Goal: Transaction & Acquisition: Purchase product/service

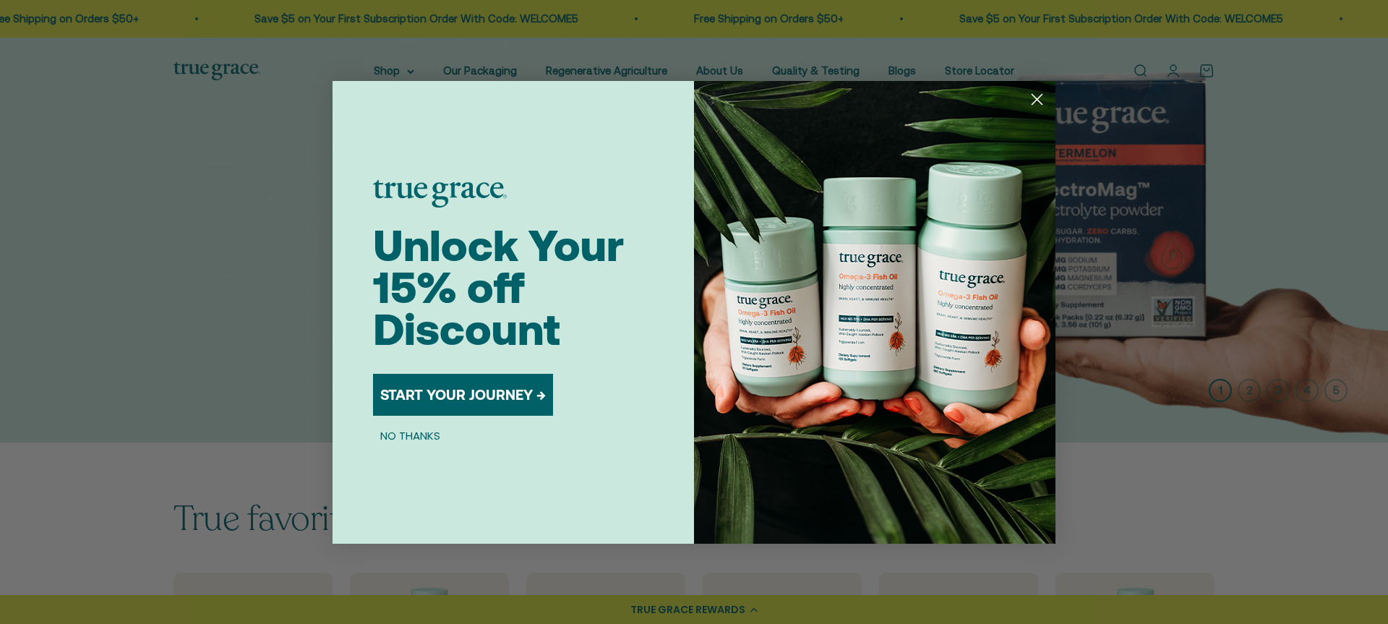
click at [1032, 100] on circle "Close dialog" at bounding box center [1037, 99] width 24 height 24
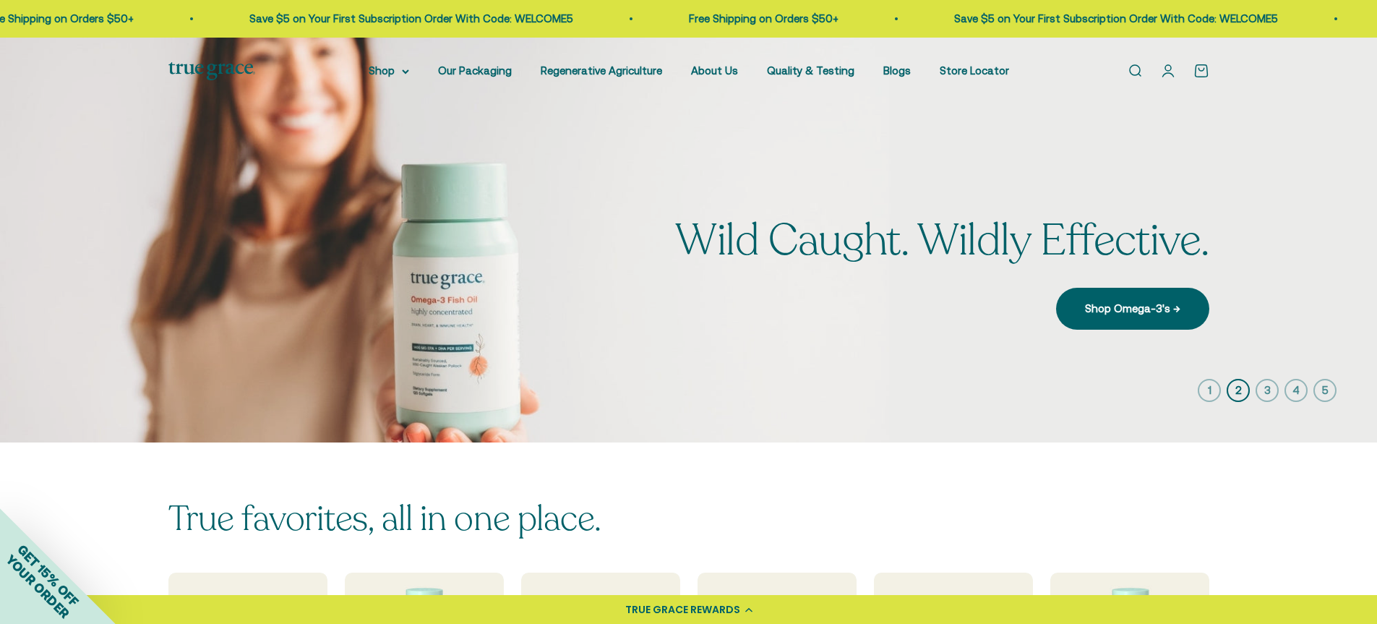
click at [1139, 69] on link "Open search" at bounding box center [1135, 71] width 16 height 16
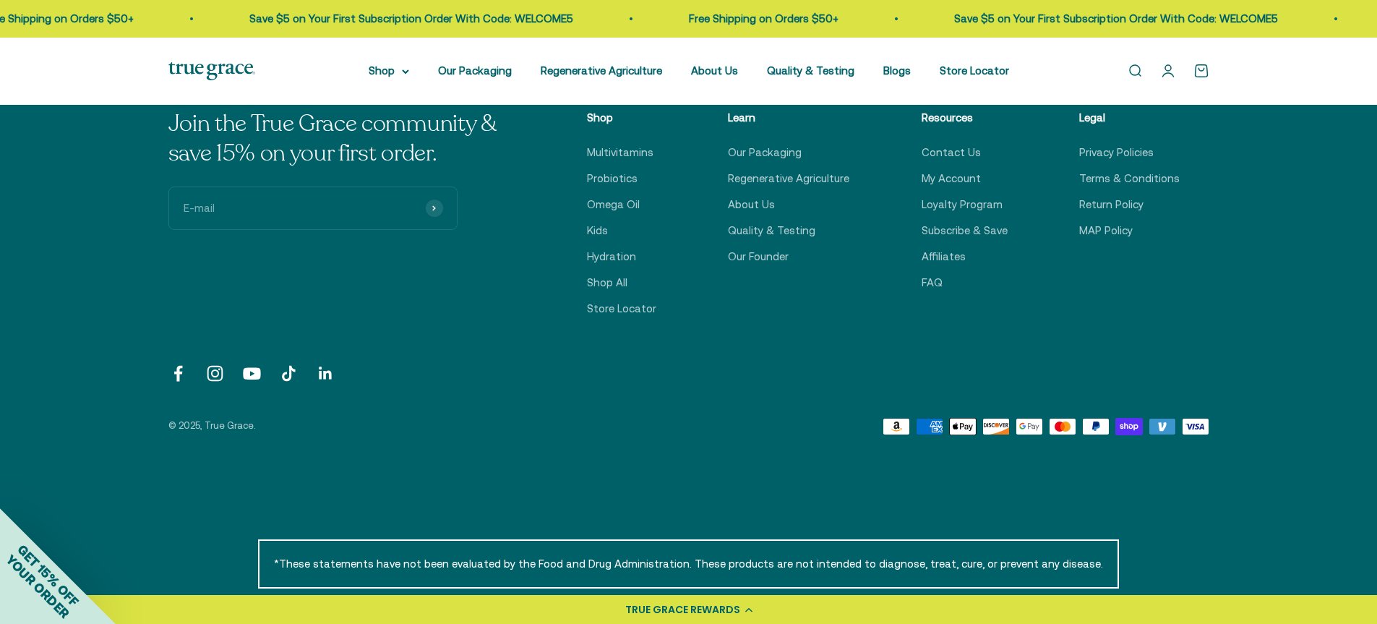
scroll to position [441, 0]
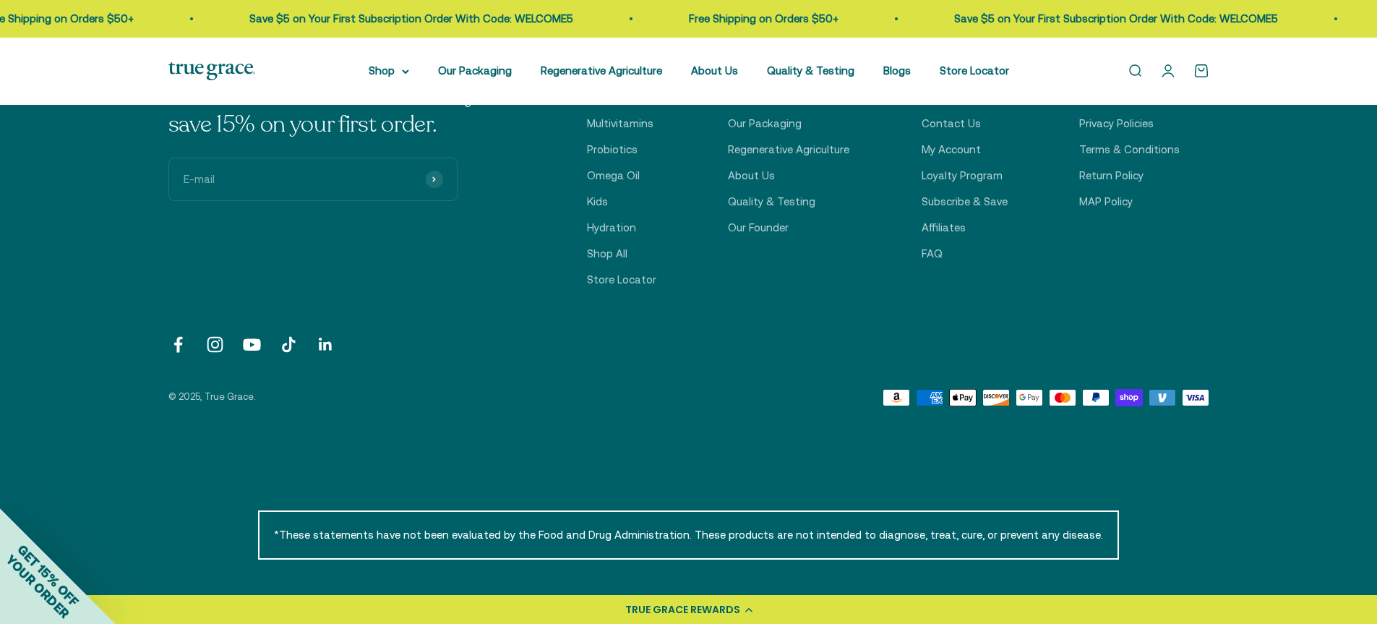
click at [1039, 64] on div "Open navigation menu Open search Shop Multivitamins Women's Multivitamin Women'…" at bounding box center [688, 71] width 1377 height 67
click at [1143, 68] on link "Open search" at bounding box center [1135, 71] width 16 height 16
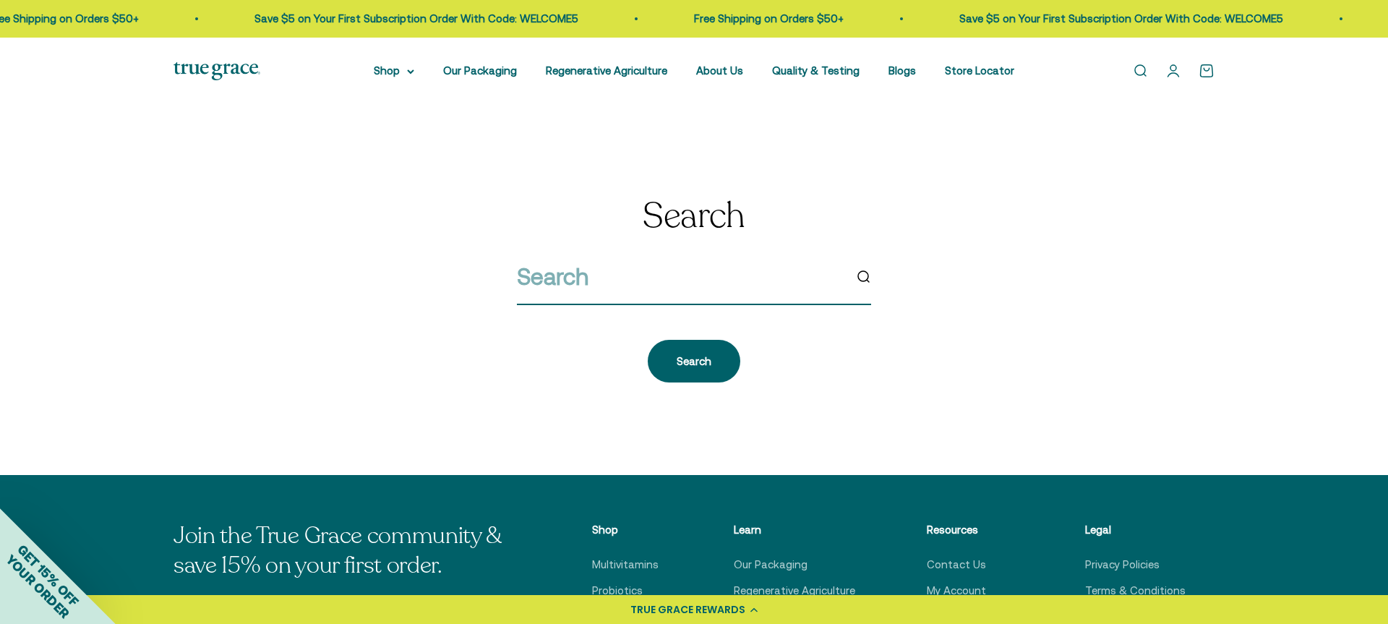
click at [625, 284] on input "search" at bounding box center [680, 276] width 327 height 37
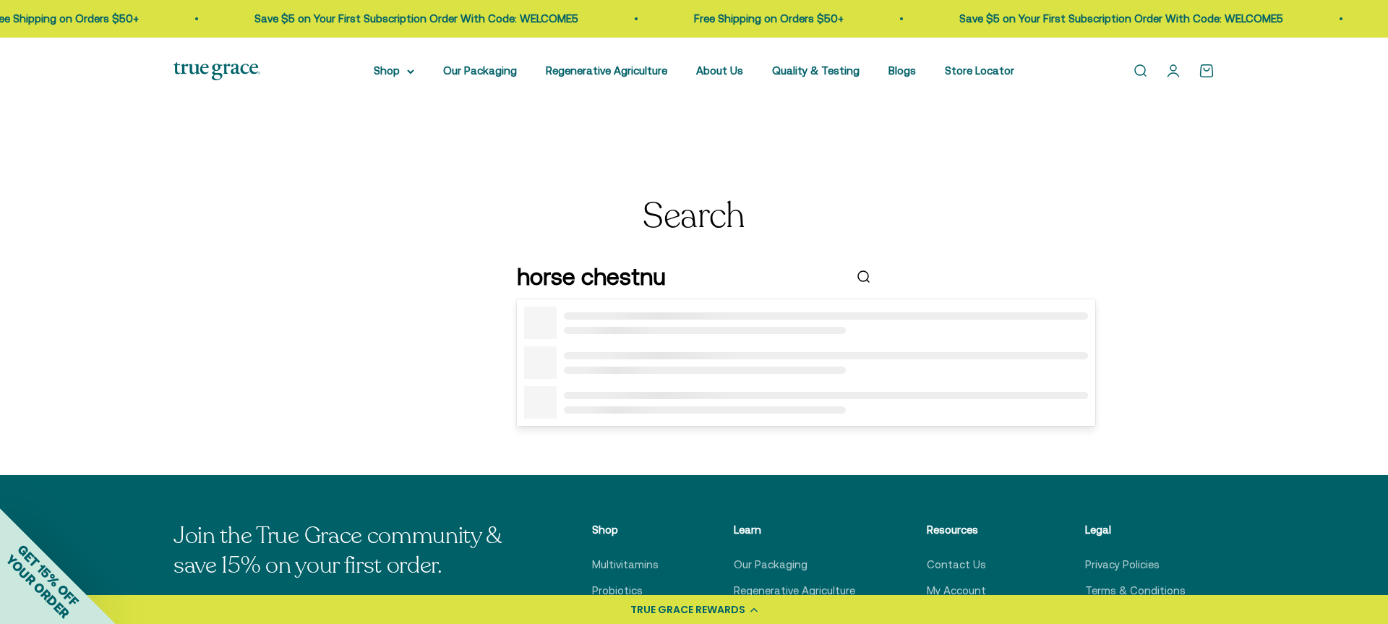
type input "horse chestnut"
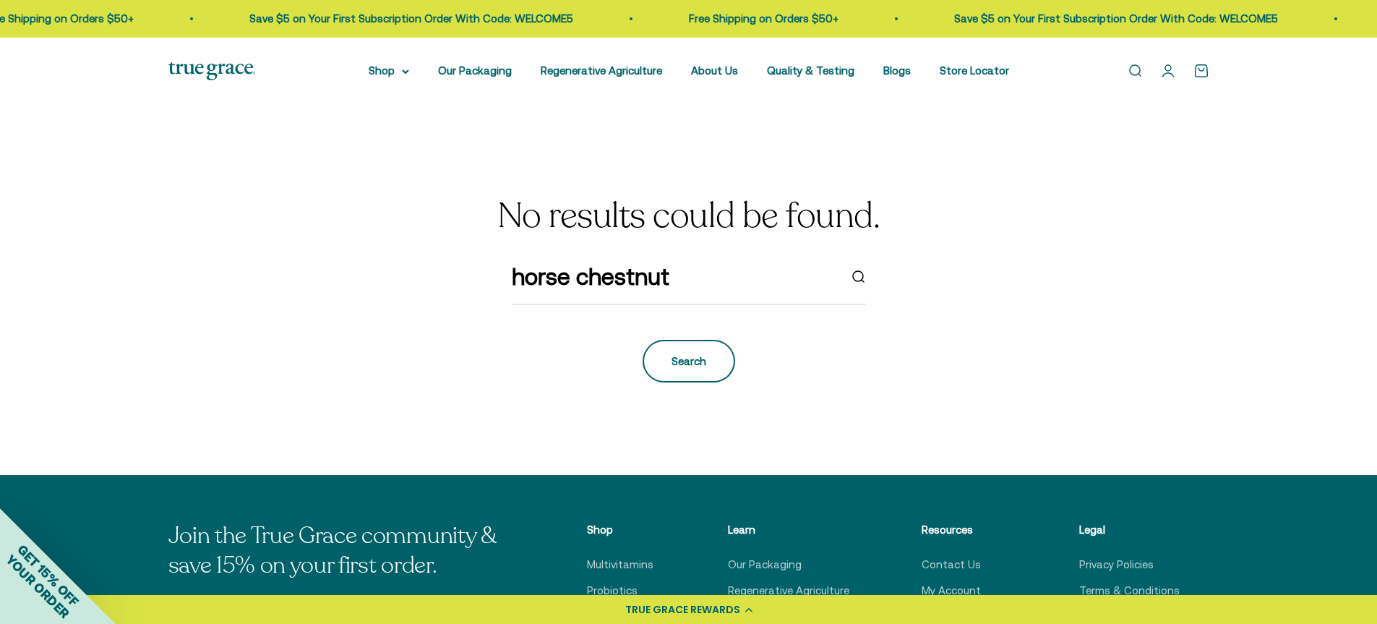
click at [681, 351] on button "Search" at bounding box center [689, 361] width 93 height 42
